Goal: Complete application form: Complete application form

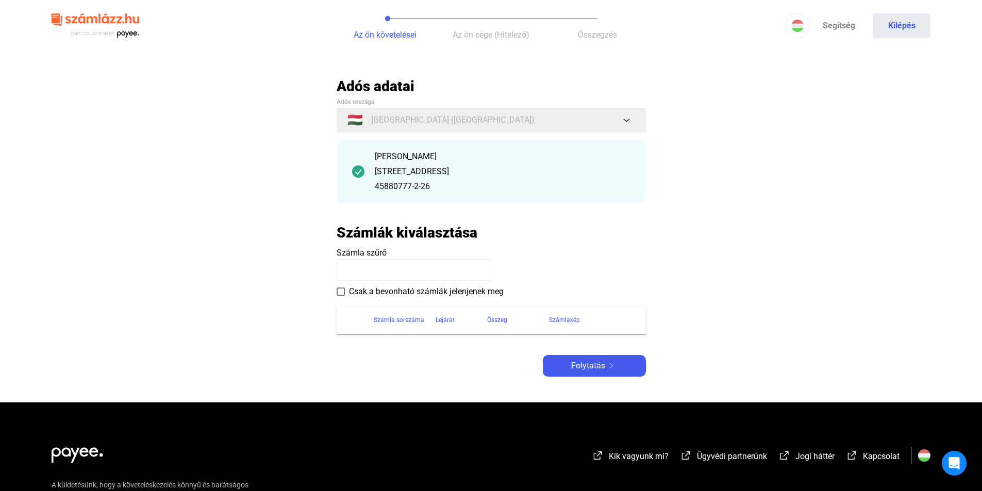
click at [395, 274] on input at bounding box center [414, 270] width 155 height 22
paste input "**********"
click at [338, 292] on span at bounding box center [341, 292] width 8 height 8
click at [337, 287] on label "Csak a bevonható számlák jelenjenek meg" at bounding box center [420, 292] width 167 height 12
click at [585, 225] on div "Számlák kiválasztása" at bounding box center [491, 233] width 309 height 18
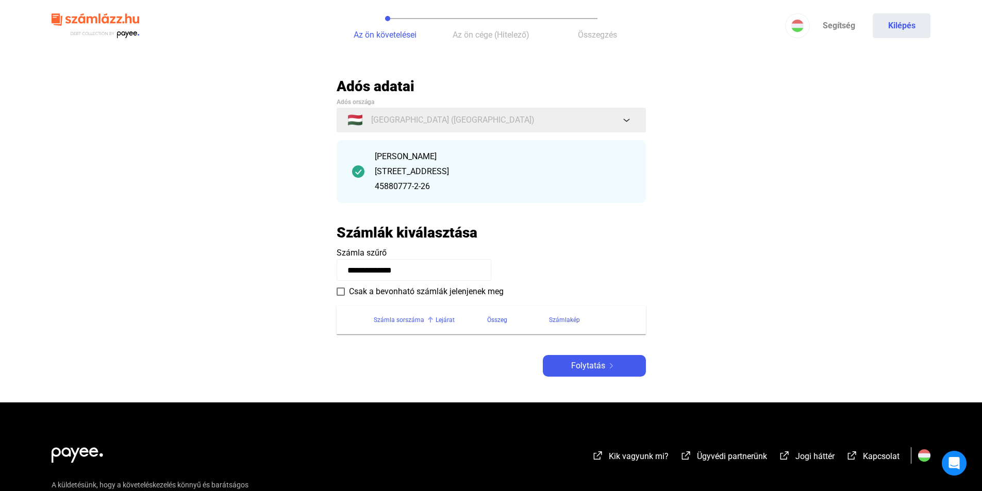
click at [391, 318] on div "Számla sorszáma" at bounding box center [399, 320] width 51 height 12
click at [440, 321] on div "Lejárat" at bounding box center [445, 320] width 19 height 12
click at [419, 317] on div "Számla sorszáma" at bounding box center [399, 320] width 51 height 12
click at [583, 367] on span "Folytatás" at bounding box center [588, 366] width 34 height 12
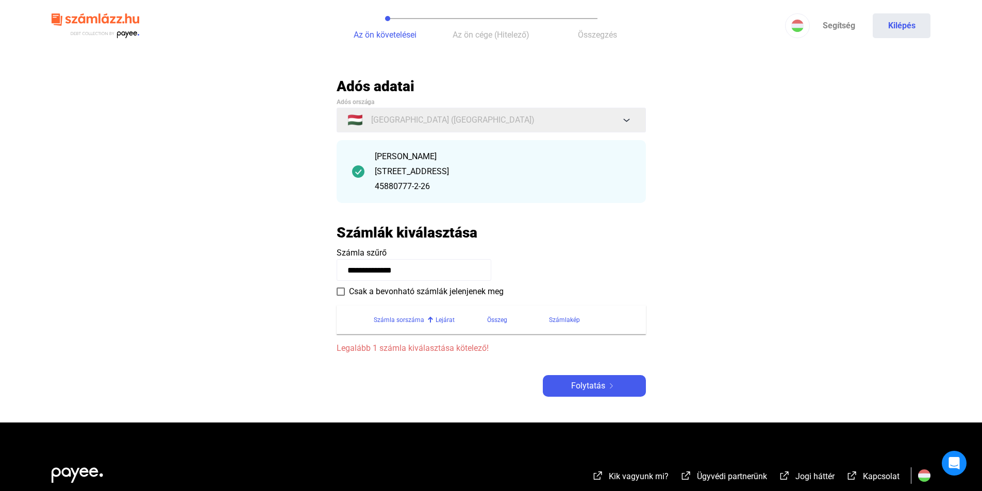
click at [441, 347] on span "Legalább 1 számla kiválasztása kötelező!" at bounding box center [491, 348] width 309 height 12
click at [419, 269] on input "**********" at bounding box center [414, 270] width 155 height 22
type input "*"
click at [699, 215] on main "Automatikusan mentve Adós adatai Adós országa 🇭🇺 [GEOGRAPHIC_DATA] ([GEOGRAPHIC…" at bounding box center [491, 249] width 982 height 345
click at [396, 274] on input at bounding box center [414, 270] width 155 height 22
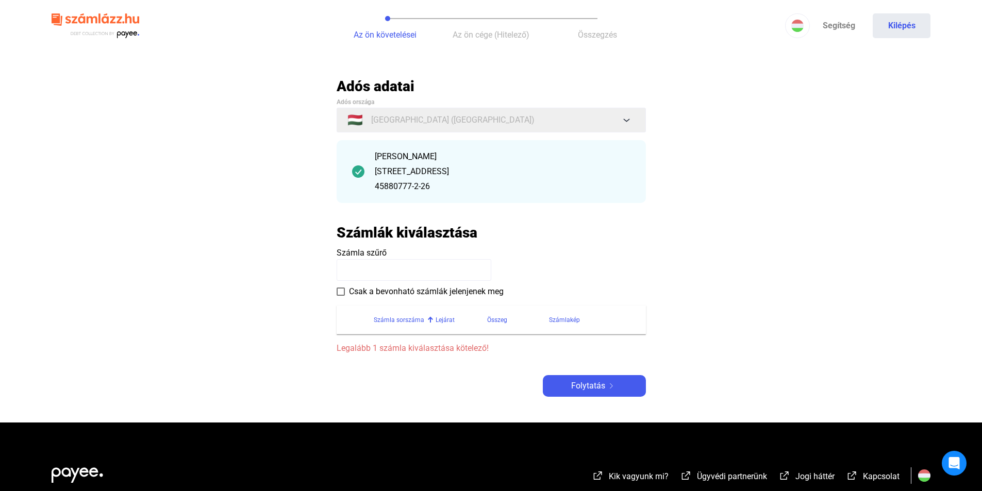
click at [357, 347] on span "Legalább 1 számla kiválasztása kötelező!" at bounding box center [491, 348] width 309 height 12
click at [374, 324] on div "Számla sorszáma" at bounding box center [399, 320] width 51 height 12
click at [404, 320] on div "Számla sorszáma" at bounding box center [399, 320] width 51 height 12
click at [338, 291] on span at bounding box center [341, 292] width 8 height 8
click at [378, 275] on input at bounding box center [414, 270] width 155 height 22
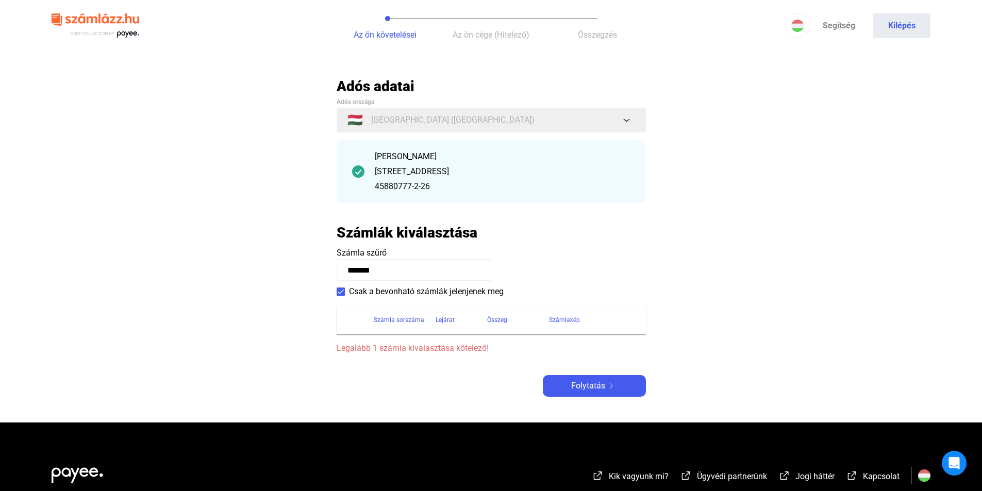
type input "*******"
click at [407, 354] on span "Legalább 1 számla kiválasztása kötelező!" at bounding box center [491, 348] width 309 height 12
click at [412, 344] on span "Legalább 1 számla kiválasztása kötelező!" at bounding box center [491, 348] width 309 height 12
click at [443, 322] on div "Lejárat" at bounding box center [445, 320] width 19 height 12
click at [343, 291] on span at bounding box center [341, 292] width 8 height 8
